Goal: Task Accomplishment & Management: Use online tool/utility

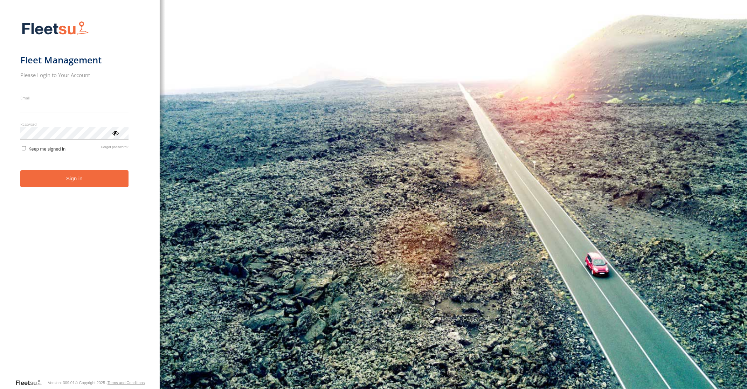
type input "**********"
click at [77, 183] on button "Sign in" at bounding box center [74, 178] width 108 height 17
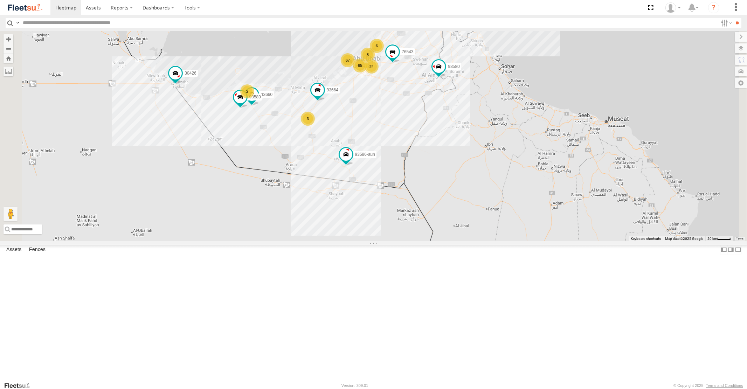
drag, startPoint x: 460, startPoint y: 138, endPoint x: 431, endPoint y: 235, distance: 101.1
click at [432, 233] on div "76543 30426 93664 88129 93586-auh 93580 93660 93589 67 65 24 6 5 2 3 4 8" at bounding box center [373, 136] width 747 height 210
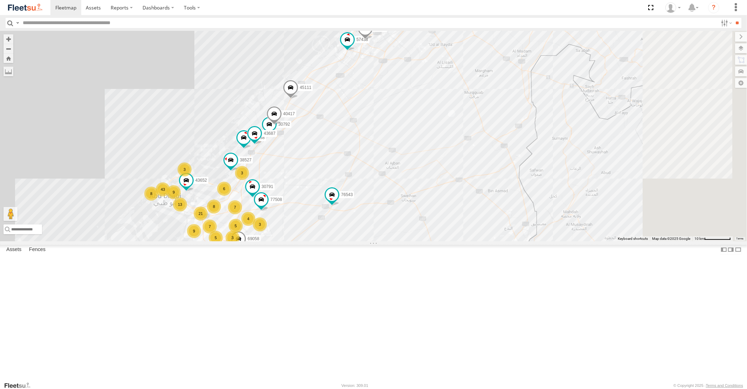
drag, startPoint x: 496, startPoint y: 200, endPoint x: 407, endPoint y: 252, distance: 102.7
click at [416, 241] on div "76543 30426 93664 88129 93586-auh 93580 93660 93589 98373 45111 30792 16884/T 9…" at bounding box center [373, 136] width 747 height 210
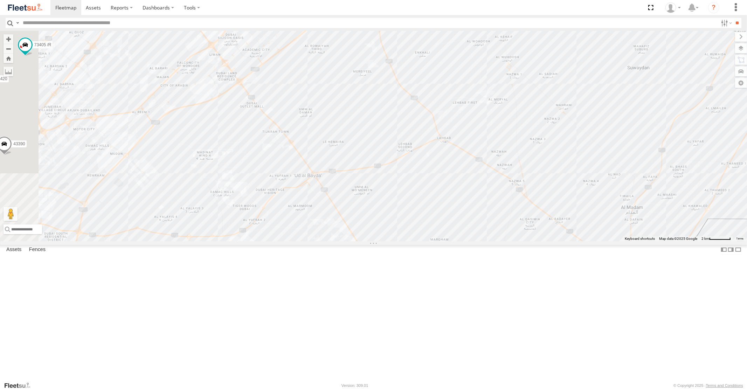
drag, startPoint x: 320, startPoint y: 122, endPoint x: 439, endPoint y: 190, distance: 137.1
click at [438, 189] on div "76543 30426 93664 88129 93586-auh 93580 93660 93589 98373 45111 16884/T 95150 /…" at bounding box center [373, 136] width 747 height 210
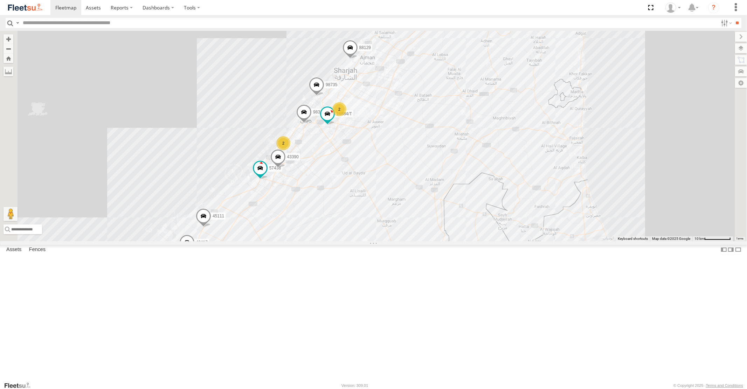
drag, startPoint x: 362, startPoint y: 291, endPoint x: 384, endPoint y: 257, distance: 40.1
click at [378, 241] on div "76543 30426 93664 88129 93586-auh 93580 93660 93589 98373 45111 16884/T 98735 4…" at bounding box center [373, 136] width 747 height 210
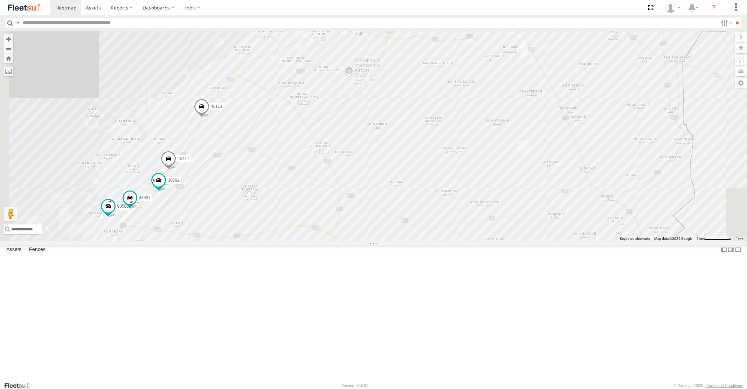
drag, startPoint x: 323, startPoint y: 302, endPoint x: 379, endPoint y: 245, distance: 79.5
click at [376, 241] on div "76543 30426 93664 88129 93586-auh 93580 93660 93589 98373 45111 16884/T 98735 4…" at bounding box center [373, 136] width 747 height 210
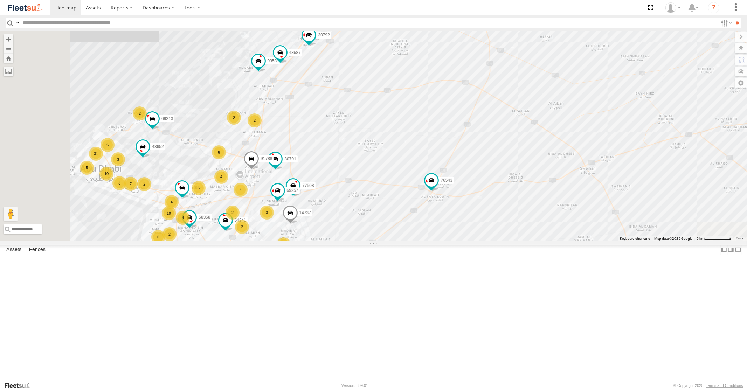
drag, startPoint x: 373, startPoint y: 290, endPoint x: 417, endPoint y: 248, distance: 61.2
click at [414, 241] on div "76543 30426 93664 88129 93586-auh 93580 93660 93589 98373 45111 16884/T 98735 4…" at bounding box center [373, 136] width 747 height 210
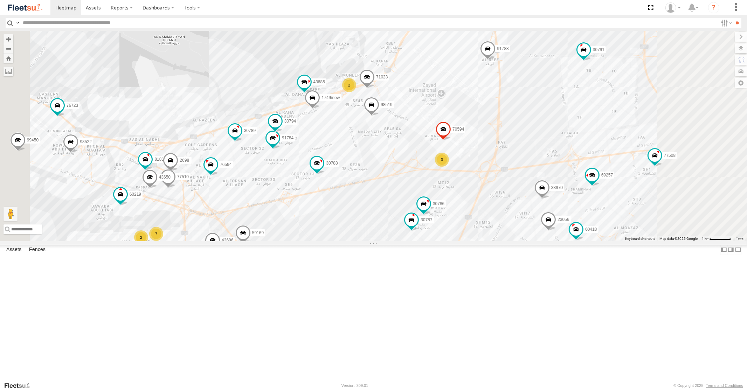
drag, startPoint x: 511, startPoint y: 210, endPoint x: 375, endPoint y: 398, distance: 232.2
click at [375, 389] on html at bounding box center [373, 194] width 747 height 389
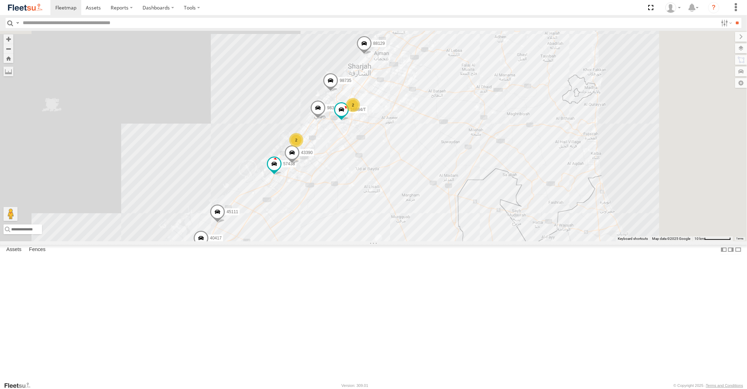
drag, startPoint x: 501, startPoint y: 138, endPoint x: 360, endPoint y: 316, distance: 227.3
click at [361, 241] on div "76543 30426 93664 88129 93586-auh 93580 93660 93589 98373 45111 16884/T 98735 4…" at bounding box center [373, 136] width 747 height 210
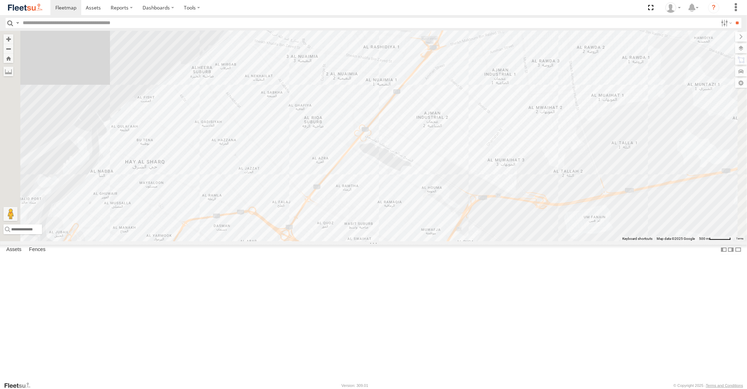
drag, startPoint x: 331, startPoint y: 233, endPoint x: 430, endPoint y: 159, distance: 124.0
click at [407, 172] on div "76543 30426 93664 88129 93586-auh 93580 93660 93589 98373 45111 16884/T 98735 4…" at bounding box center [373, 136] width 747 height 210
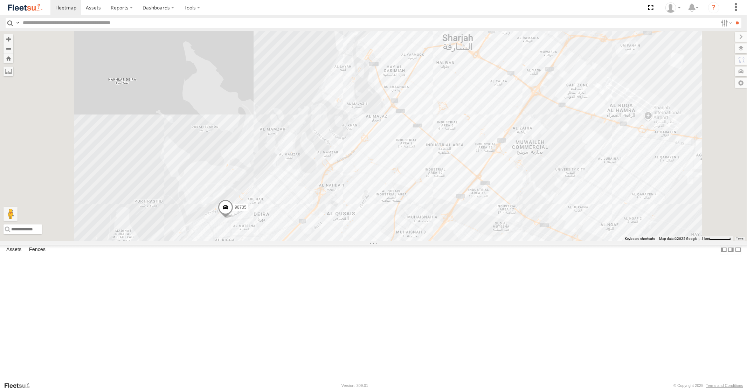
drag, startPoint x: 401, startPoint y: 273, endPoint x: 428, endPoint y: 153, distance: 123.5
click at [425, 165] on div "76543 30426 93664 88129 93586-auh 93580 93660 93589 98373 45111 16884/T 98735 4…" at bounding box center [373, 136] width 747 height 210
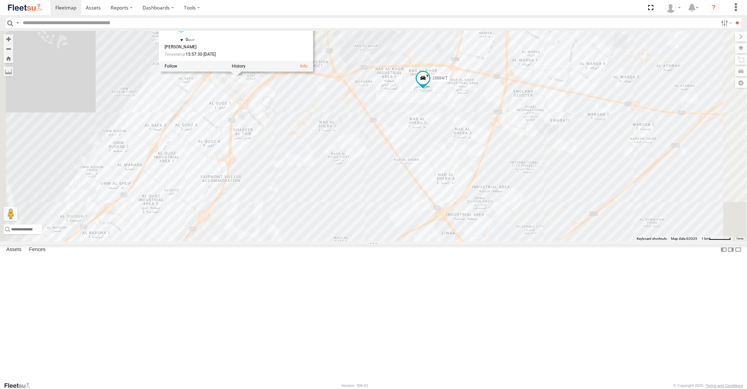
drag, startPoint x: 327, startPoint y: 161, endPoint x: 328, endPoint y: 177, distance: 15.8
click at [328, 177] on div "76543 30426 93664 88129 93586-auh 93580 93660 93589 98373 45111 16884/T 98735 4…" at bounding box center [373, 136] width 747 height 210
click at [429, 84] on span at bounding box center [423, 78] width 13 height 13
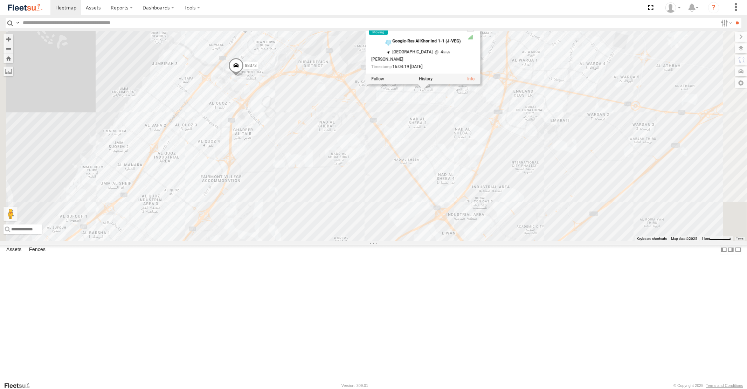
drag, startPoint x: 404, startPoint y: 226, endPoint x: 534, endPoint y: 13, distance: 249.5
click at [519, 83] on div "76543 30426 93664 88129 93586-auh 93580 93660 93589 98373 45111 16884/T 98735 4…" at bounding box center [373, 136] width 747 height 210
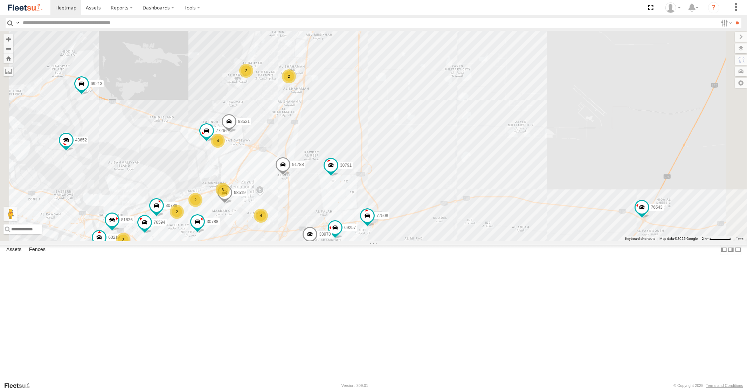
drag, startPoint x: 298, startPoint y: 252, endPoint x: 300, endPoint y: 192, distance: 60.3
click at [302, 199] on div "76543 30426 93664 88129 93586-auh 93580 93660 93589 98373 45111 16884/T 98735 4…" at bounding box center [373, 136] width 747 height 210
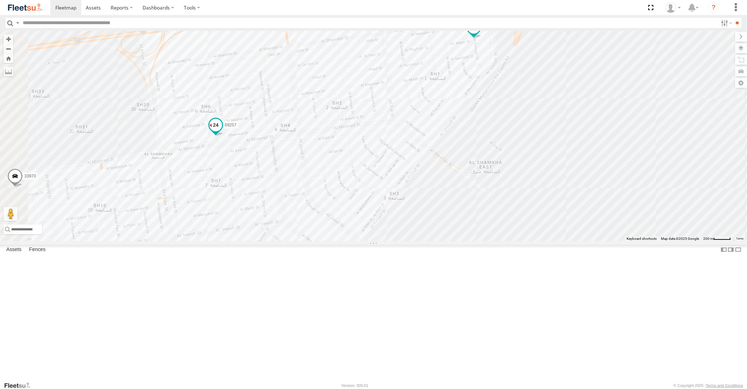
click at [222, 131] on span at bounding box center [215, 125] width 13 height 13
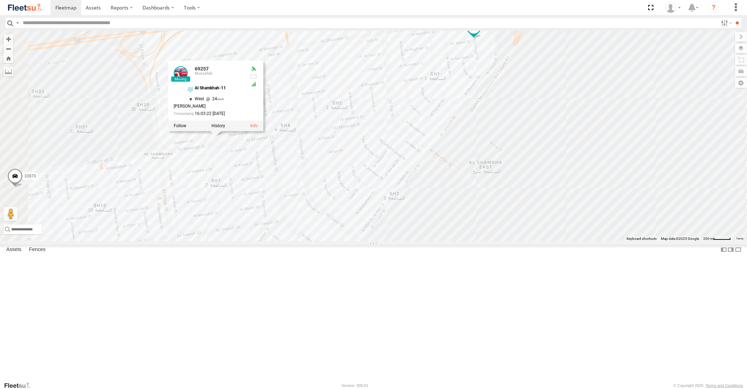
click at [480, 34] on span at bounding box center [473, 27] width 13 height 13
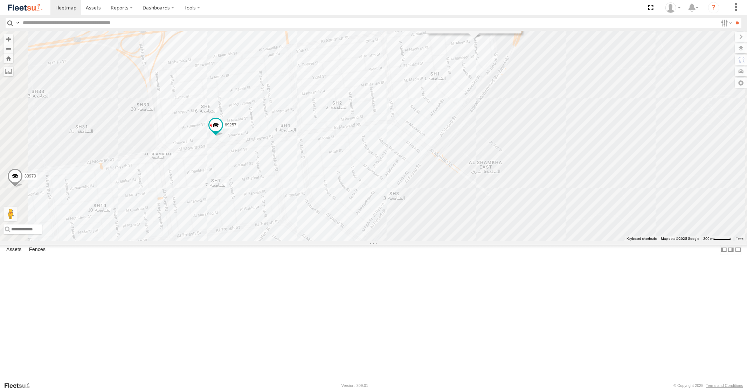
drag, startPoint x: 431, startPoint y: 157, endPoint x: 520, endPoint y: 103, distance: 103.7
click at [519, 104] on div "76543 30426 93664 88129 93586-auh 93580 93660 93589 98373 45111 16884/T 98735 4…" at bounding box center [373, 136] width 747 height 210
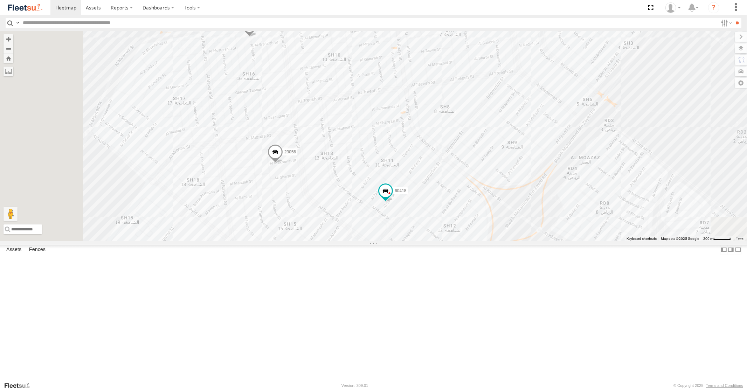
click at [257, 37] on span at bounding box center [249, 27] width 15 height 19
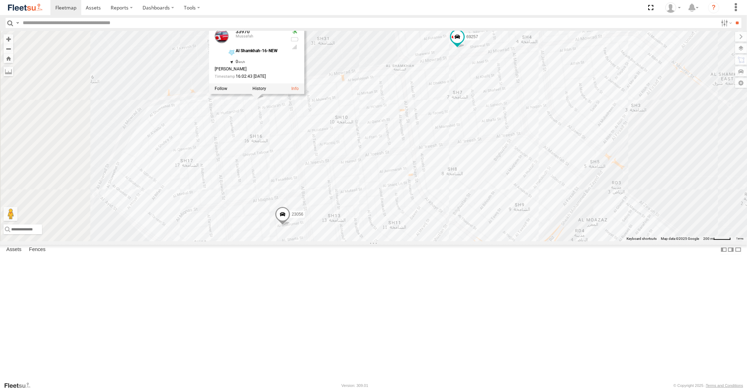
drag, startPoint x: 348, startPoint y: 132, endPoint x: 356, endPoint y: 199, distance: 67.7
click at [356, 199] on div "76543 30426 93664 88129 93586-auh 93580 93660 93589 98373 45111 16884/T 98735 4…" at bounding box center [373, 136] width 747 height 210
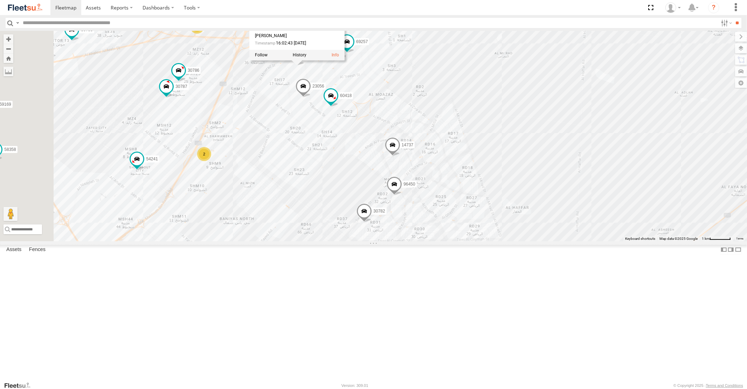
drag, startPoint x: 328, startPoint y: 249, endPoint x: 357, endPoint y: 184, distance: 71.0
click at [356, 187] on div "76543 30426 93664 88129 93586-auh 93580 93660 93589 98373 45111 16884/T 98735 4…" at bounding box center [373, 136] width 747 height 210
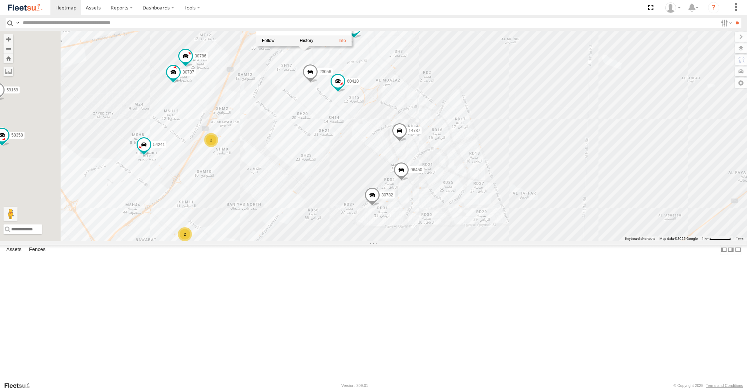
drag, startPoint x: 463, startPoint y: 301, endPoint x: 494, endPoint y: 214, distance: 92.4
click at [489, 225] on div "76543 30426 93664 88129 93586-auh 93580 93660 93589 98373 45111 16884/T 98735 4…" at bounding box center [373, 136] width 747 height 210
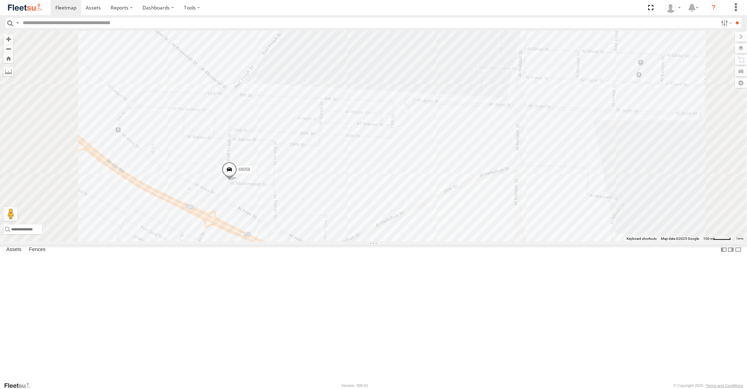
drag, startPoint x: 407, startPoint y: 243, endPoint x: 360, endPoint y: 296, distance: 70.2
click at [361, 241] on div "76543 30426 93664 88129 93586-auh 93580 93660 93589 98373 45111 16884/T 98735 4…" at bounding box center [373, 136] width 747 height 210
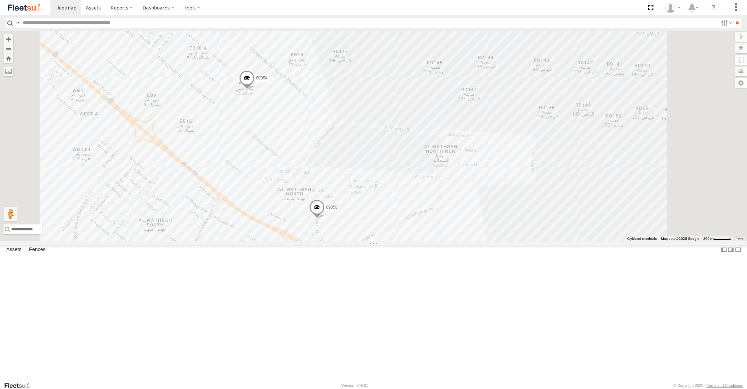
click at [254, 89] on span at bounding box center [246, 79] width 15 height 19
drag, startPoint x: 489, startPoint y: 156, endPoint x: 429, endPoint y: 234, distance: 98.6
click at [430, 234] on div "76543 30426 93664 88129 93586-auh 93580 93660 93589 98373 45111 16884/T 98735 4…" at bounding box center [373, 136] width 747 height 210
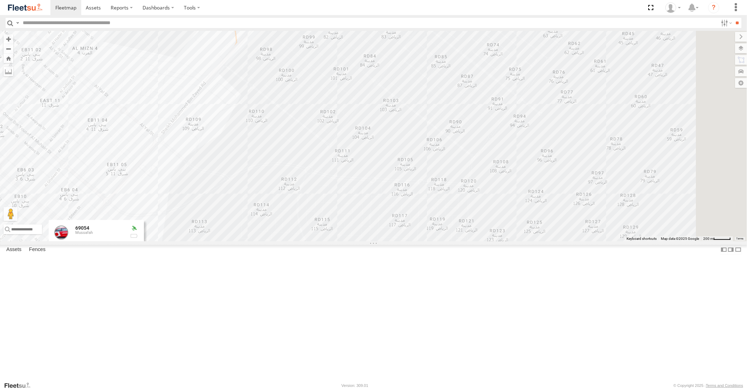
drag, startPoint x: 502, startPoint y: 158, endPoint x: 429, endPoint y: 263, distance: 127.8
click at [436, 241] on div "76543 30426 93664 88129 93586-auh 93580 93660 93589 98373 45111 16884/T 98735 4…" at bounding box center [373, 136] width 747 height 210
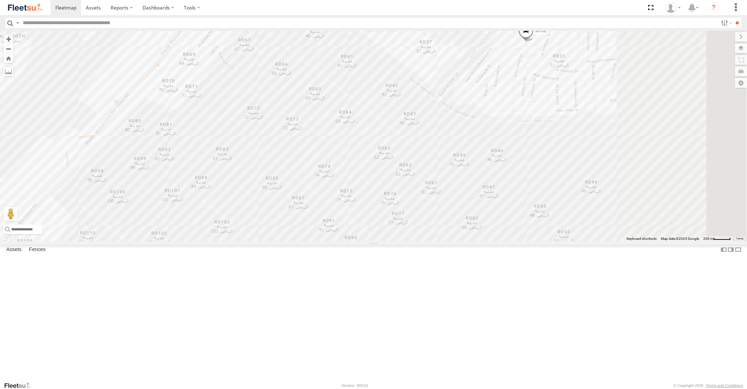
drag, startPoint x: 595, startPoint y: 201, endPoint x: 532, endPoint y: 272, distance: 94.3
click at [533, 241] on div "76543 30426 93664 88129 93586-auh 93580 93660 93589 98373 45111 16884/T 98735 4…" at bounding box center [373, 136] width 747 height 210
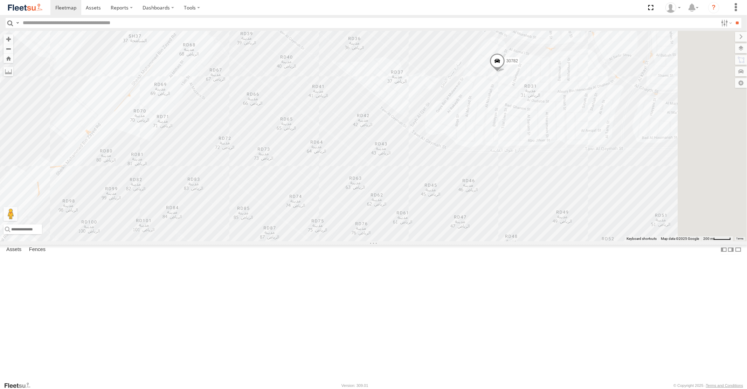
click at [505, 72] on span at bounding box center [496, 63] width 15 height 19
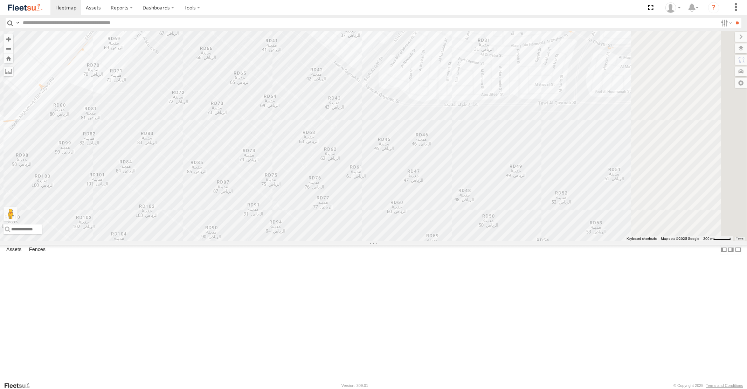
drag, startPoint x: 579, startPoint y: 177, endPoint x: 512, endPoint y: 116, distance: 90.0
click at [522, 124] on div "76543 30426 93664 88129 93586-auh 93580 93660 93589 98373 45111 16884/T 98735 4…" at bounding box center [373, 136] width 747 height 210
